Goal: Find specific page/section: Locate a particular part of the current website

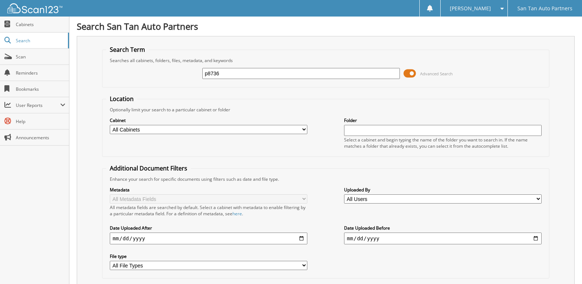
type input "p8736"
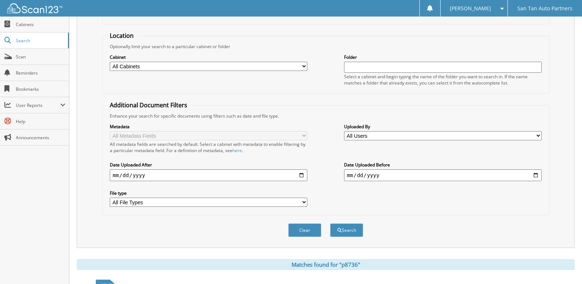
scroll to position [127, 0]
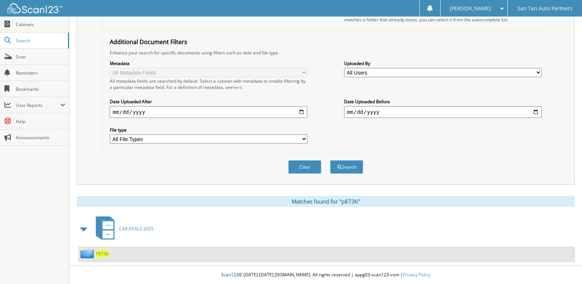
click at [105, 253] on span "P8736" at bounding box center [102, 254] width 13 height 6
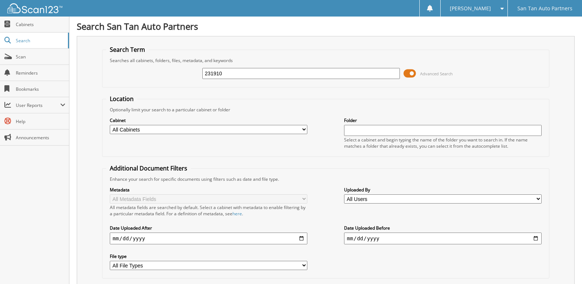
type input "231910"
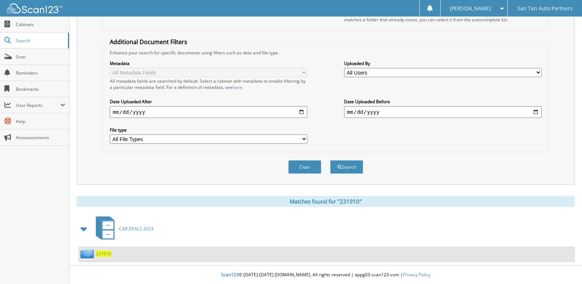
click at [102, 254] on span "231910" at bounding box center [103, 254] width 15 height 6
